Goal: Task Accomplishment & Management: Manage account settings

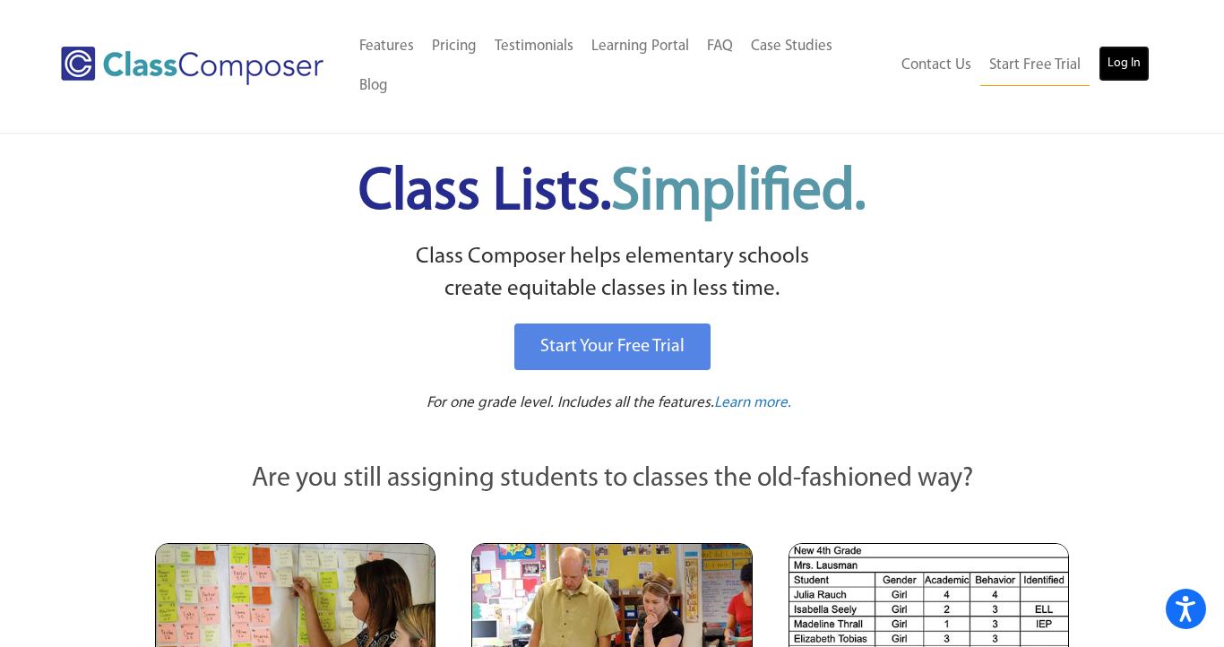
click at [1129, 46] on link "Log In" at bounding box center [1124, 64] width 51 height 36
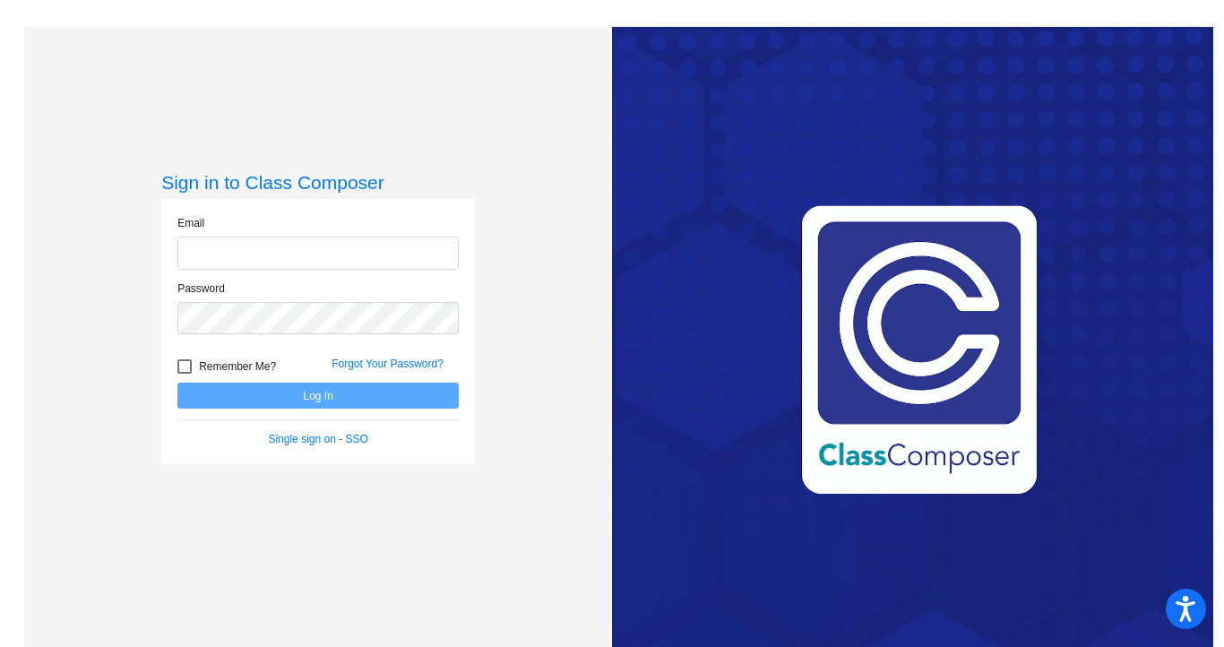
type input "[EMAIL_ADDRESS][DOMAIN_NAME]"
click at [232, 402] on button "Log In" at bounding box center [317, 396] width 281 height 26
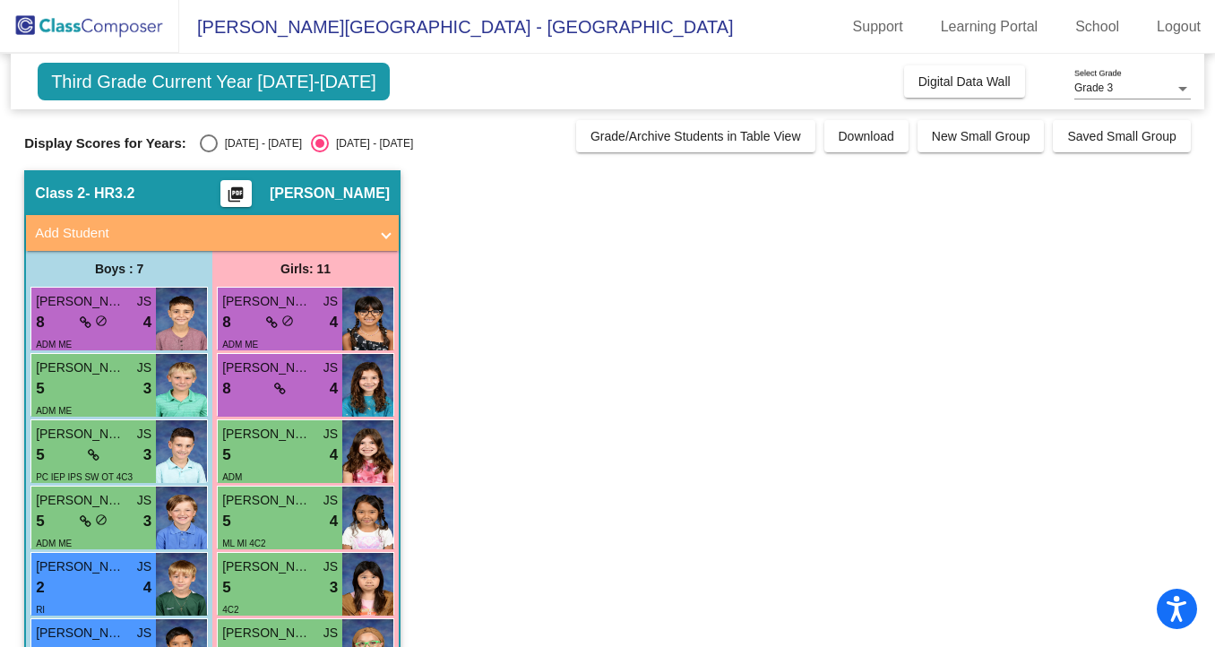
click at [230, 142] on div "[DATE] - [DATE]" at bounding box center [260, 143] width 84 height 16
click at [209, 152] on input "[DATE] - [DATE]" at bounding box center [208, 152] width 1 height 1
radio input "true"
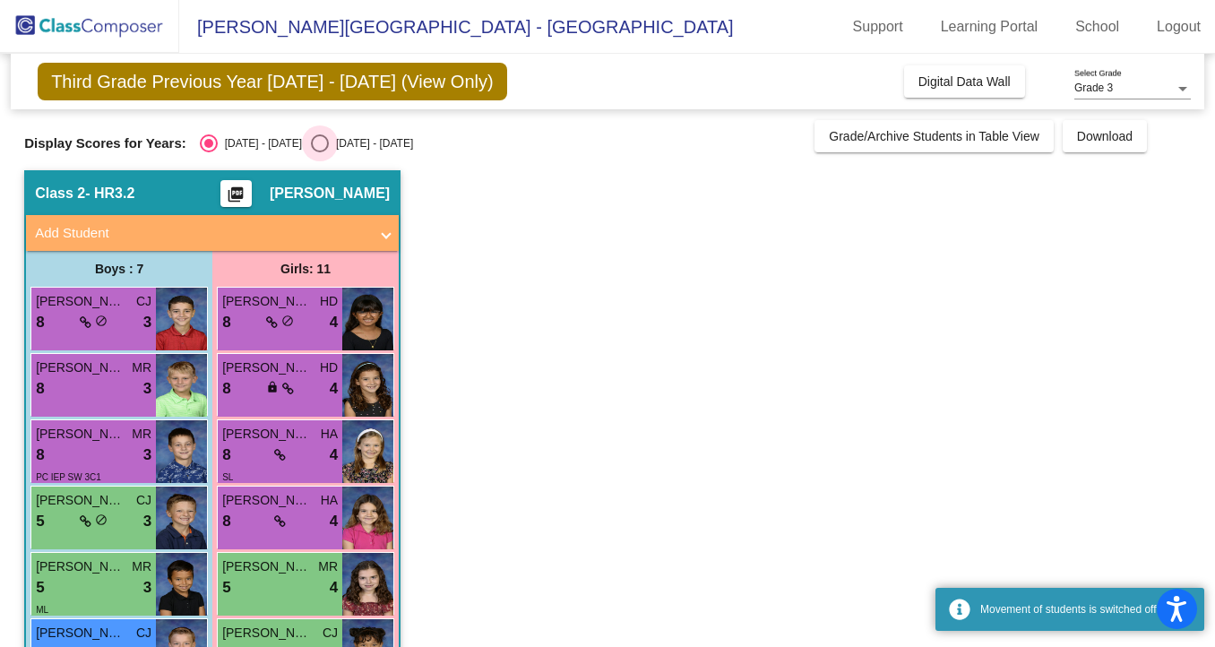
click at [329, 149] on div "[DATE] - [DATE]" at bounding box center [371, 143] width 84 height 16
click at [319, 152] on input "[DATE] - [DATE]" at bounding box center [319, 152] width 1 height 1
radio input "true"
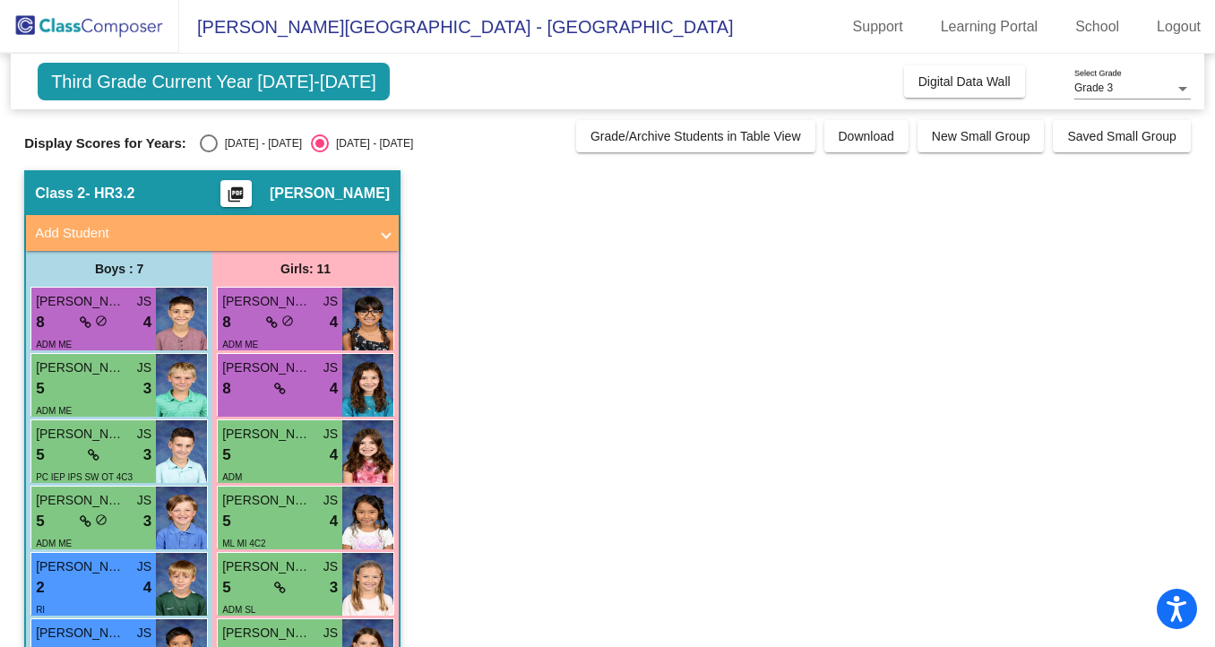
click at [221, 142] on div "[DATE] - [DATE]" at bounding box center [260, 143] width 84 height 16
click at [209, 152] on input "[DATE] - [DATE]" at bounding box center [208, 152] width 1 height 1
radio input "true"
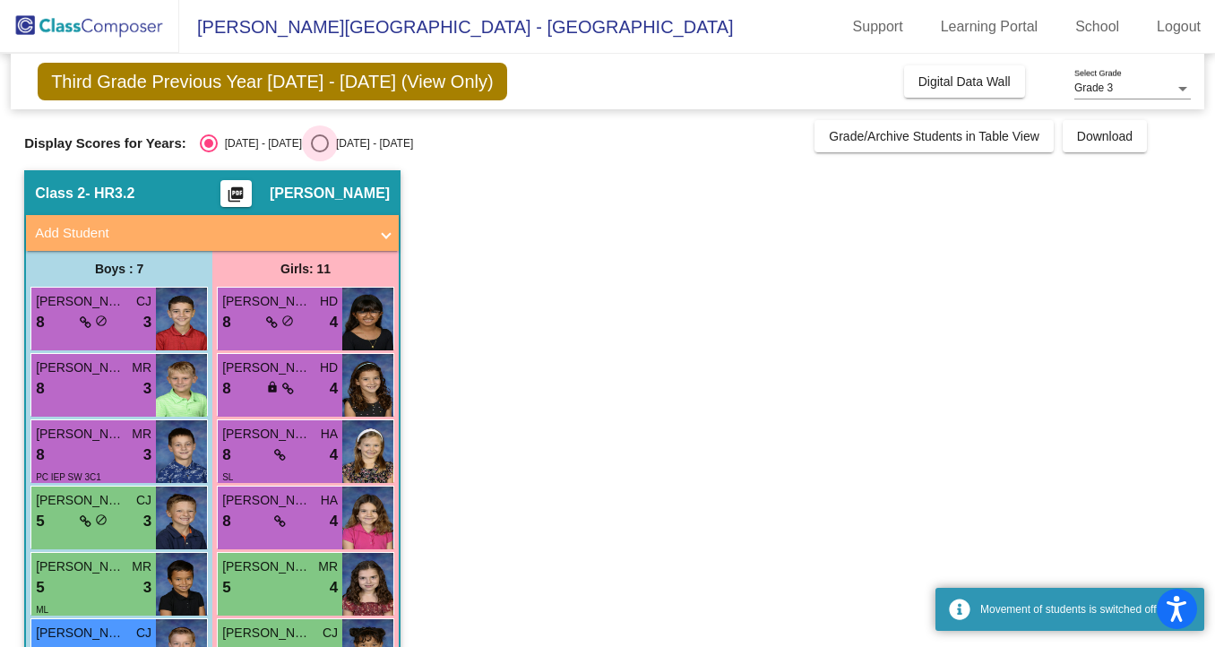
click at [337, 151] on label "[DATE] - [DATE]" at bounding box center [362, 143] width 102 height 18
click at [320, 152] on input "[DATE] - [DATE]" at bounding box center [319, 152] width 1 height 1
radio input "true"
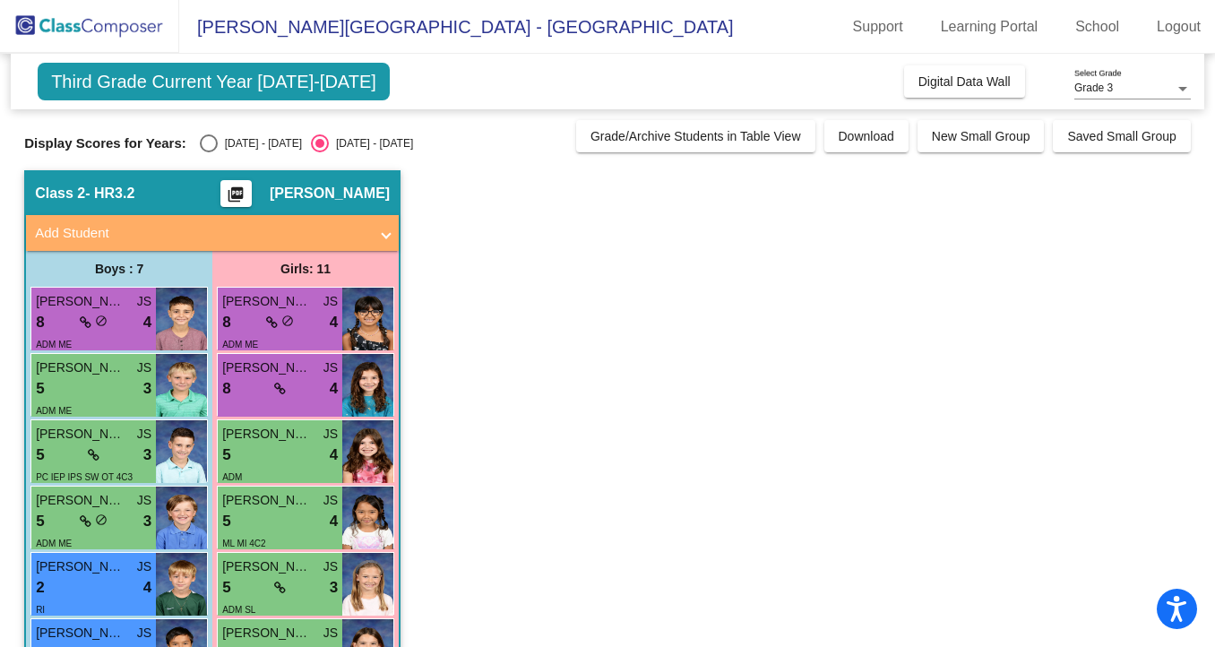
click at [247, 140] on div "2023 - 2024" at bounding box center [260, 143] width 84 height 16
click at [209, 152] on input "2023 - 2024" at bounding box center [208, 152] width 1 height 1
radio input "true"
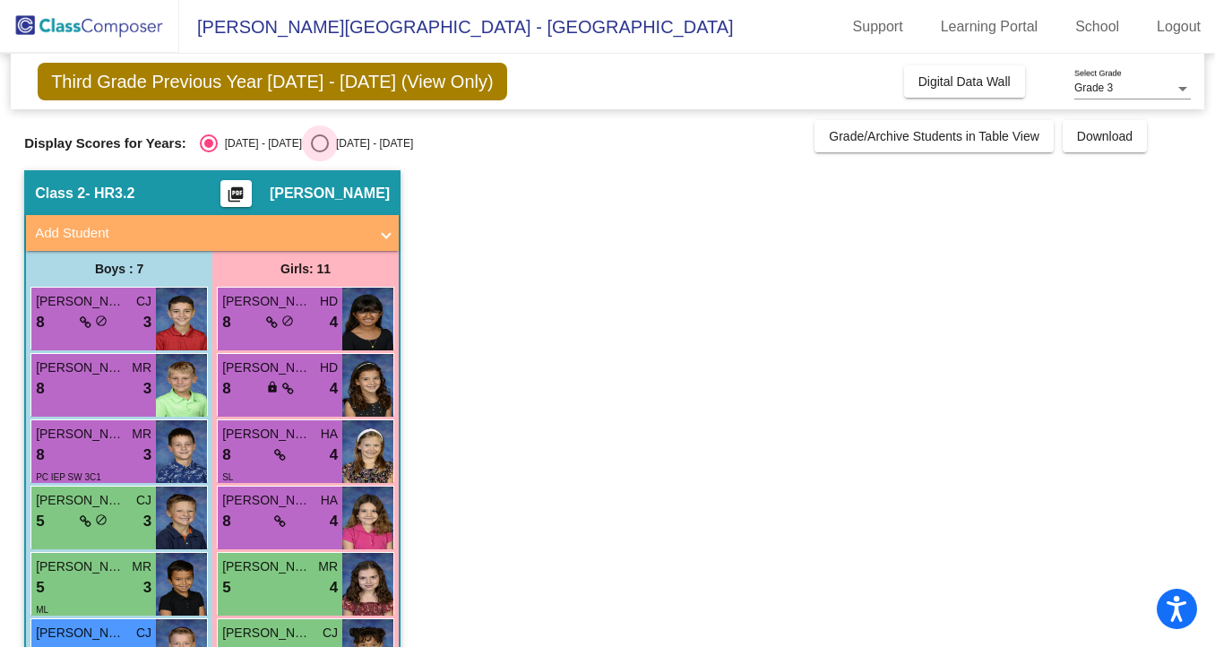
click at [329, 145] on div "2024 - 2025" at bounding box center [371, 143] width 84 height 16
click at [319, 152] on input "2024 - 2025" at bounding box center [319, 152] width 1 height 1
radio input "true"
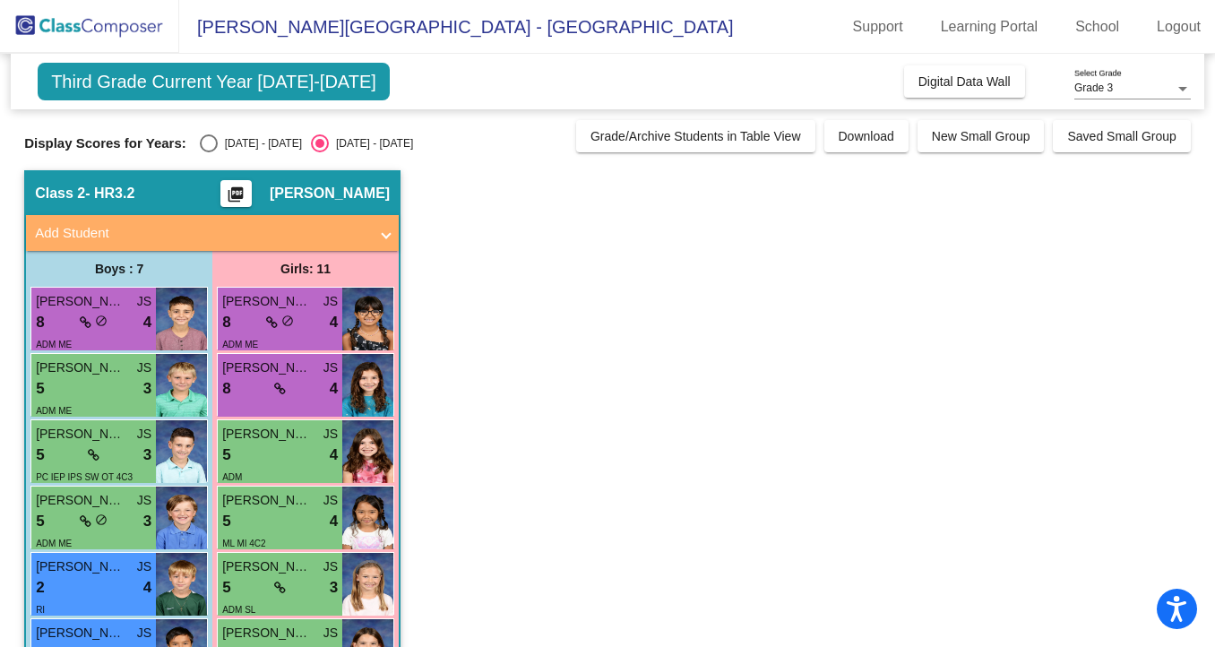
click at [220, 136] on div "2023 - 2024" at bounding box center [260, 143] width 84 height 16
click at [209, 152] on input "2023 - 2024" at bounding box center [208, 152] width 1 height 1
radio input "true"
